Goal: Task Accomplishment & Management: Use online tool/utility

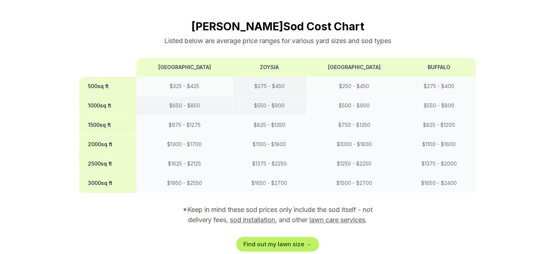
scroll to position [628, 0]
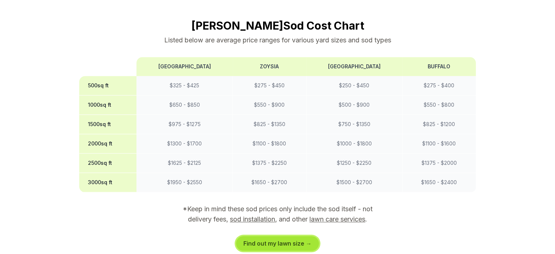
click at [283, 236] on link "Find out my lawn size →" at bounding box center [277, 243] width 83 height 15
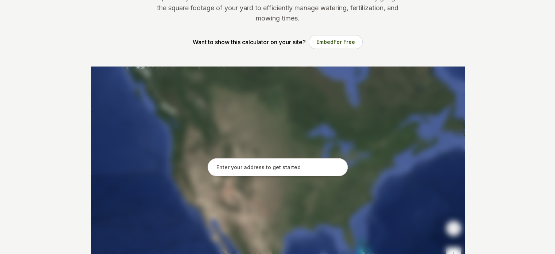
scroll to position [145, 0]
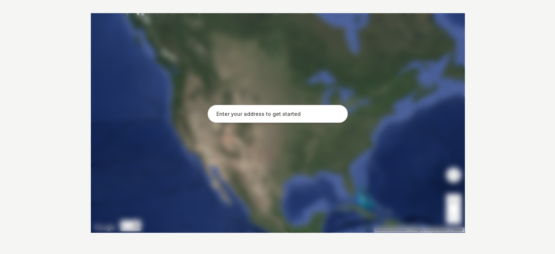
click at [325, 113] on input "text" at bounding box center [278, 114] width 140 height 18
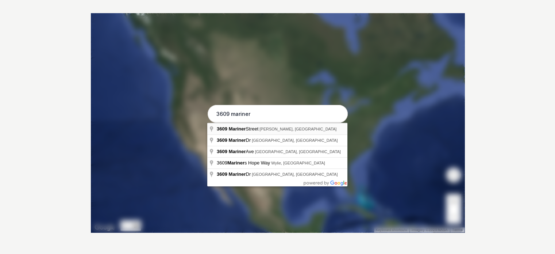
type input "[STREET_ADDRESS][PERSON_NAME]"
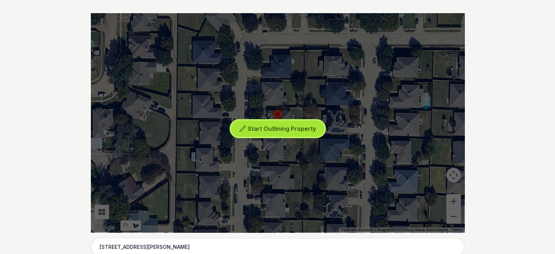
click at [284, 132] on button "Start Outlining Property" at bounding box center [277, 128] width 93 height 16
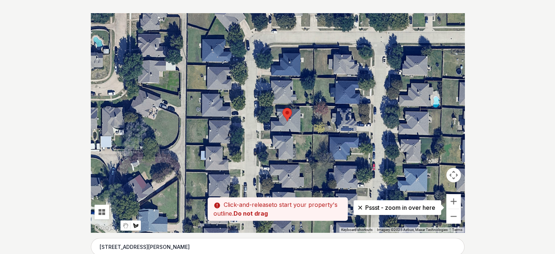
drag, startPoint x: 290, startPoint y: 107, endPoint x: 300, endPoint y: 106, distance: 10.3
click at [300, 106] on div at bounding box center [278, 122] width 374 height 219
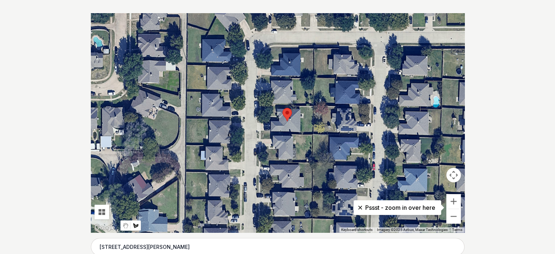
click at [308, 116] on div at bounding box center [278, 122] width 374 height 219
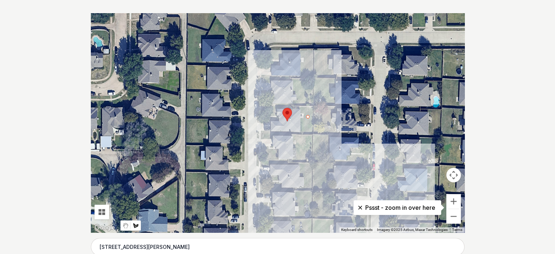
click at [359, 207] on icon at bounding box center [360, 207] width 7 height 7
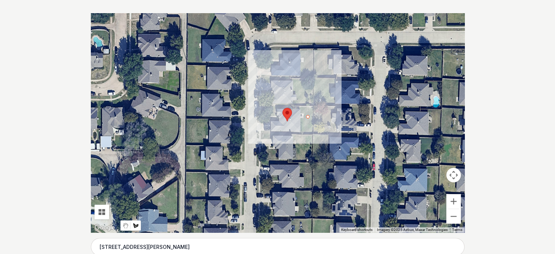
click at [308, 115] on div at bounding box center [278, 122] width 374 height 219
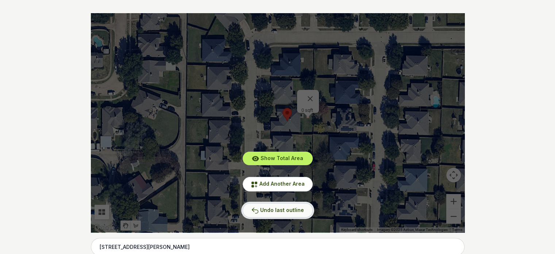
click at [288, 210] on span "Undo last outline" at bounding box center [282, 210] width 44 height 6
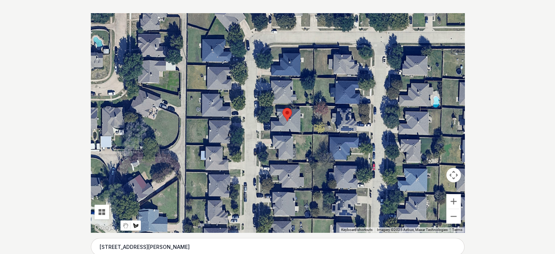
click at [300, 106] on div at bounding box center [278, 122] width 374 height 219
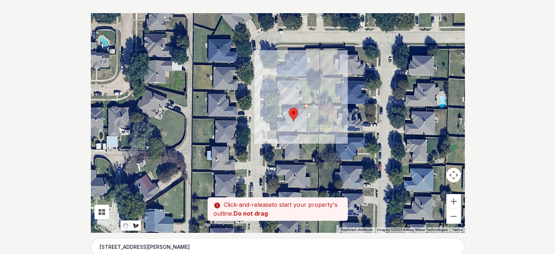
drag, startPoint x: 301, startPoint y: 106, endPoint x: 308, endPoint y: 106, distance: 6.9
click at [308, 106] on div at bounding box center [278, 122] width 374 height 219
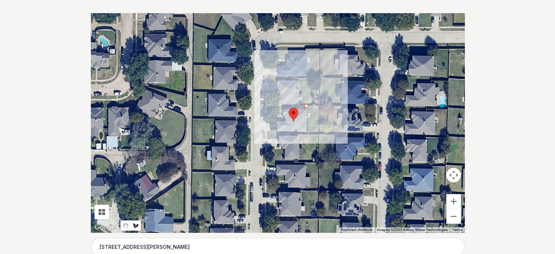
click at [320, 106] on div at bounding box center [278, 122] width 374 height 219
click at [319, 131] on div at bounding box center [278, 122] width 374 height 219
click at [306, 131] on div at bounding box center [278, 122] width 374 height 219
click at [307, 106] on div at bounding box center [278, 122] width 374 height 219
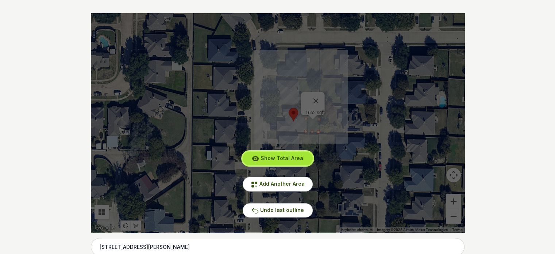
click at [295, 157] on span "Show Total Area" at bounding box center [282, 158] width 43 height 6
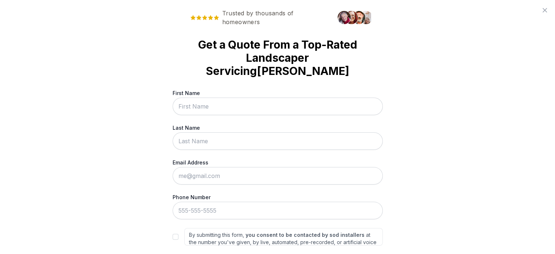
scroll to position [0, 0]
